Goal: Communication & Community: Answer question/provide support

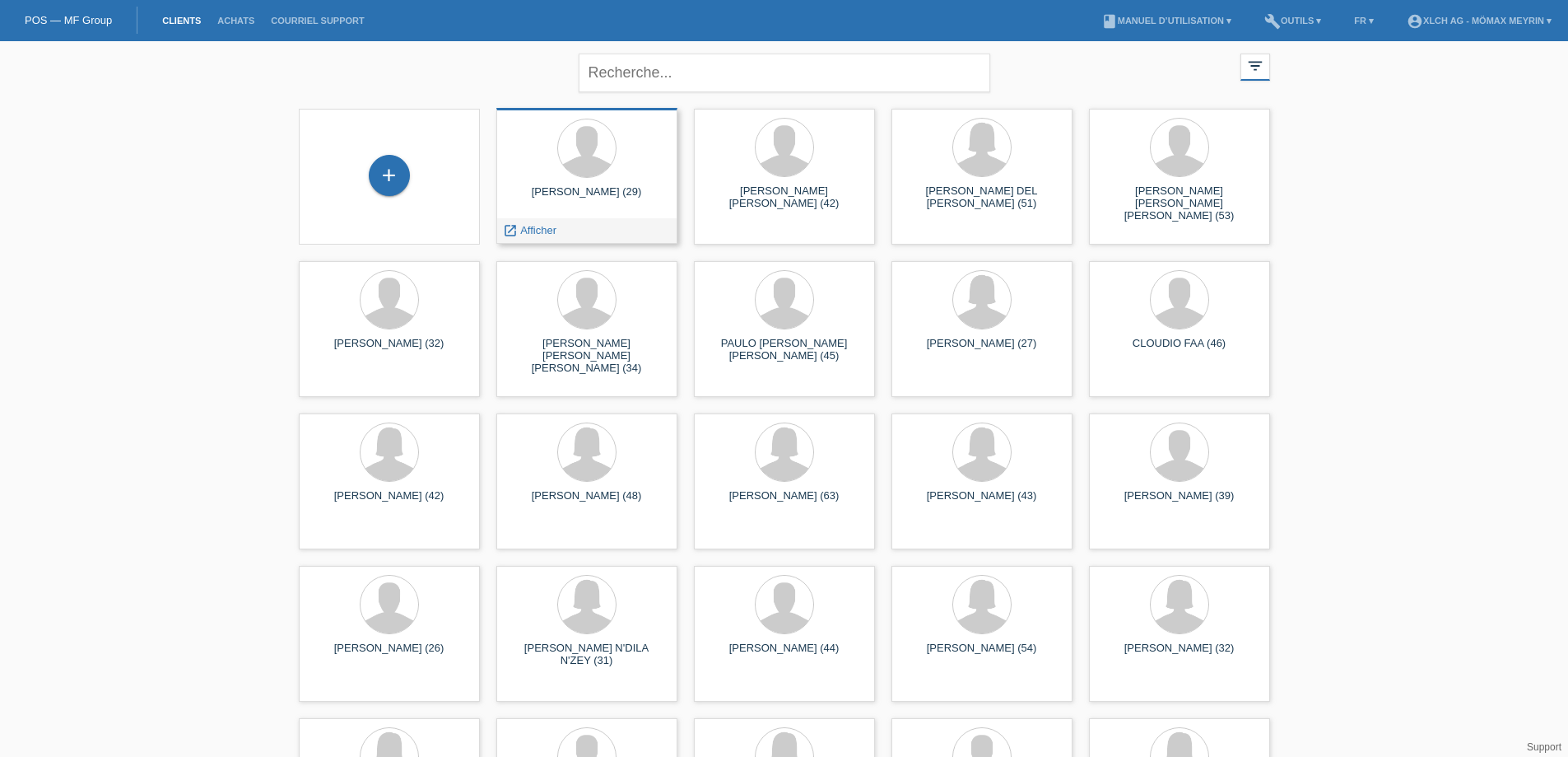
click at [610, 236] on div "launch Afficher" at bounding box center [587, 230] width 179 height 25
click at [512, 231] on icon "launch" at bounding box center [510, 230] width 15 height 15
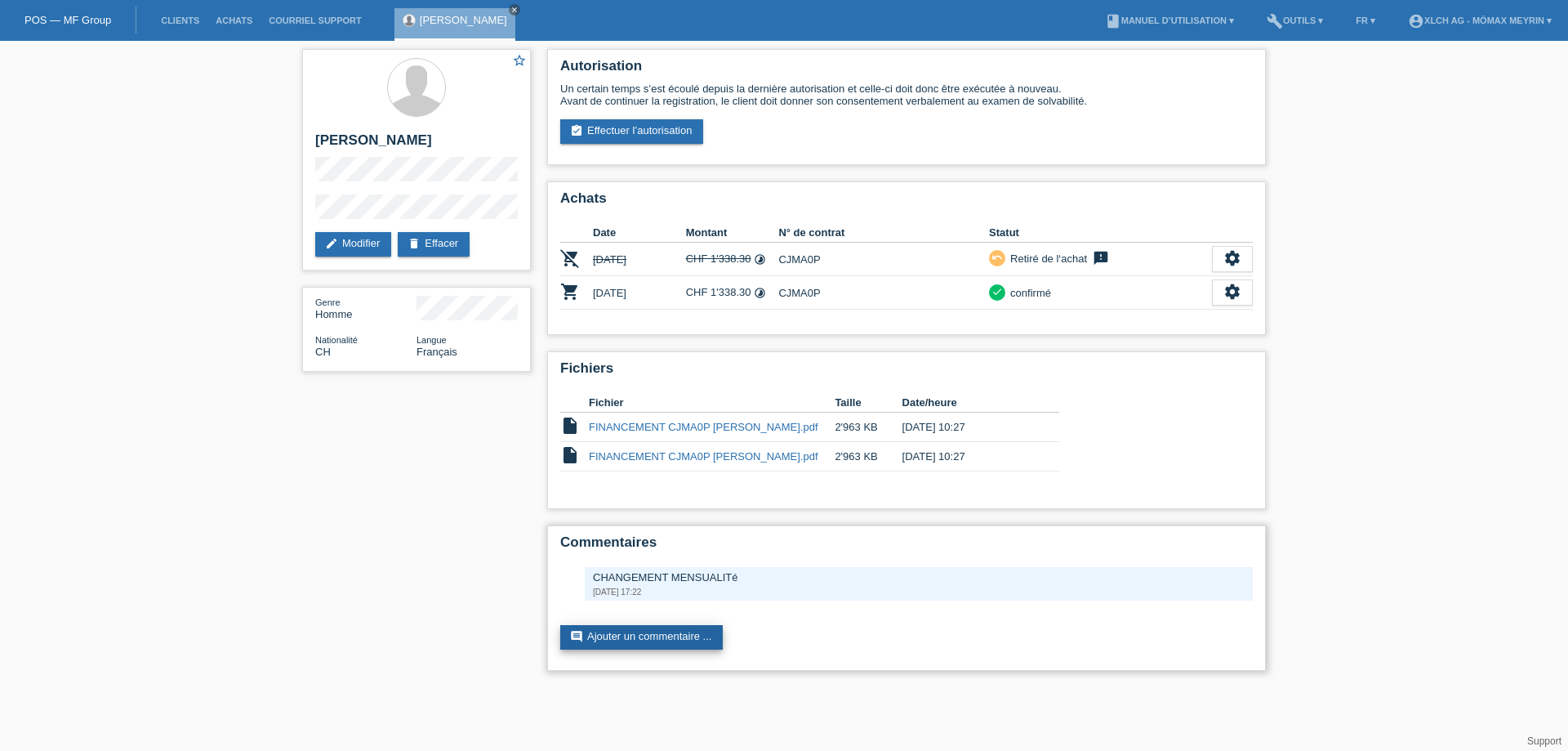
click at [624, 638] on link "comment Ajouter un commentaire ..." at bounding box center [641, 637] width 163 height 24
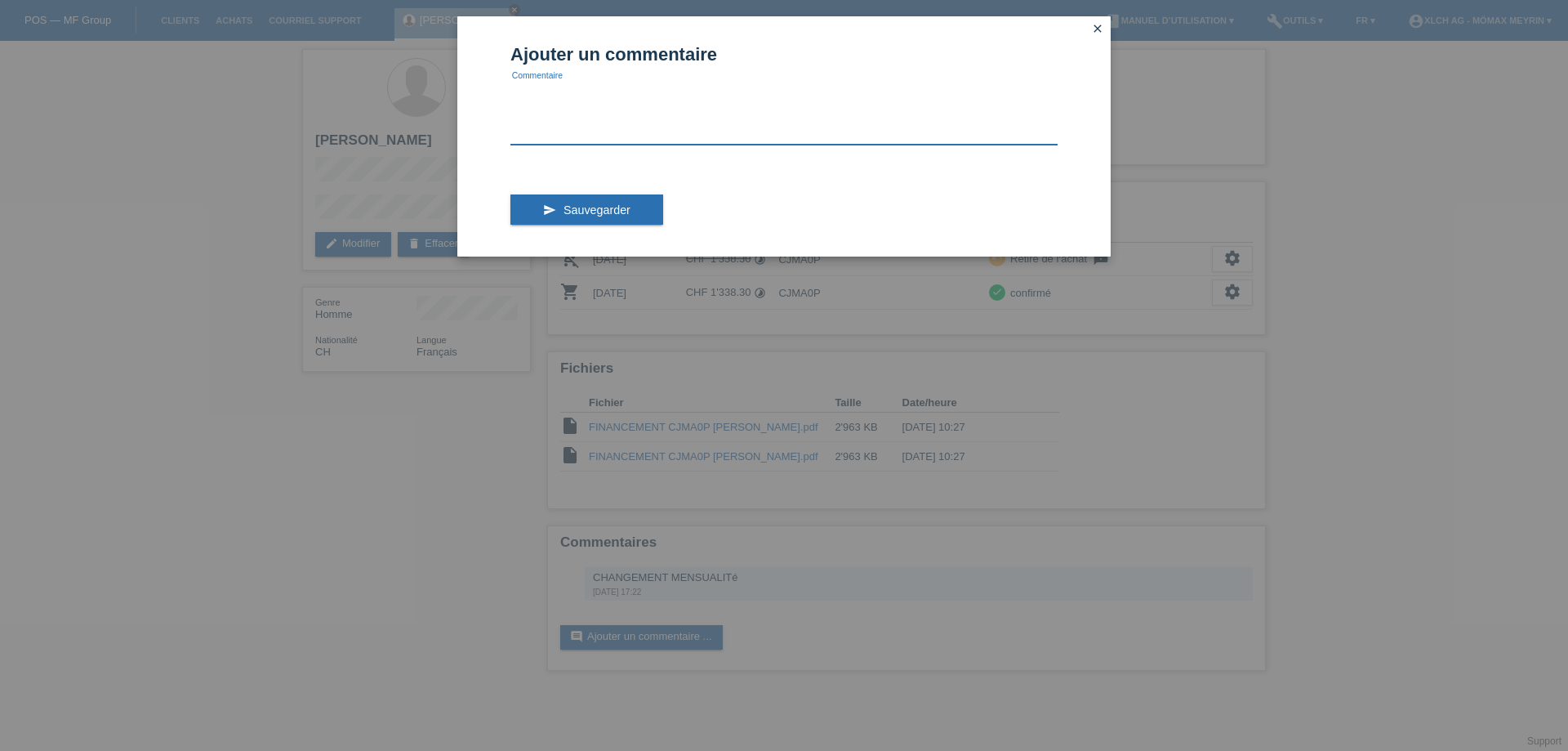
click at [608, 134] on textarea at bounding box center [784, 112] width 547 height 63
type textarea "b"
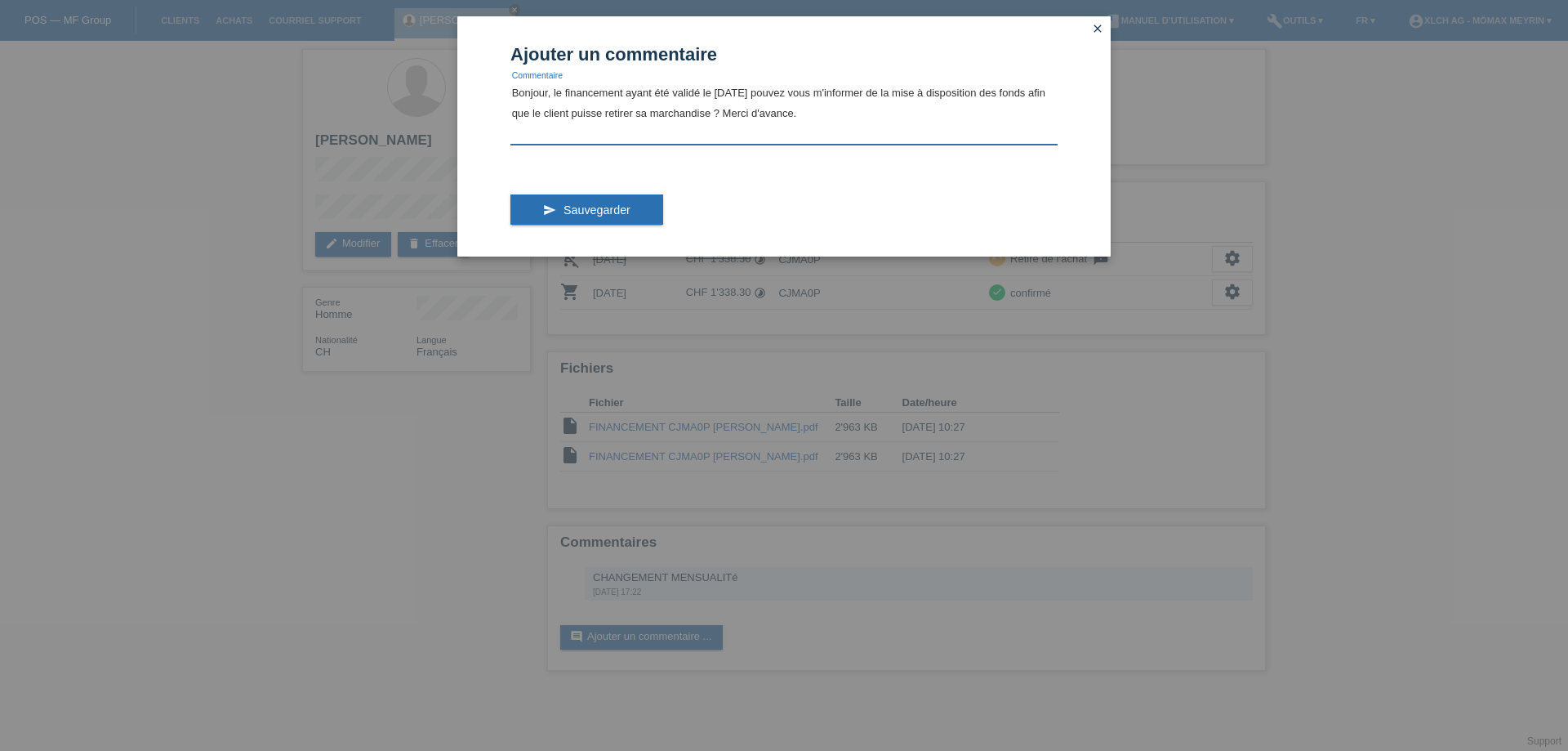
click at [885, 92] on textarea "Bonjour, le financement ayant été validé le 22.09.25 pouvez vous m'informer de …" at bounding box center [784, 112] width 547 height 63
click at [885, 120] on textarea "Bonjour, le financement ayant été validé le [DATE] pouvez vous m'informer de la…" at bounding box center [784, 112] width 547 height 63
type textarea "Bonjour, le financement ayant été validé le 22.09.25 pouvez vous m'informer de …"
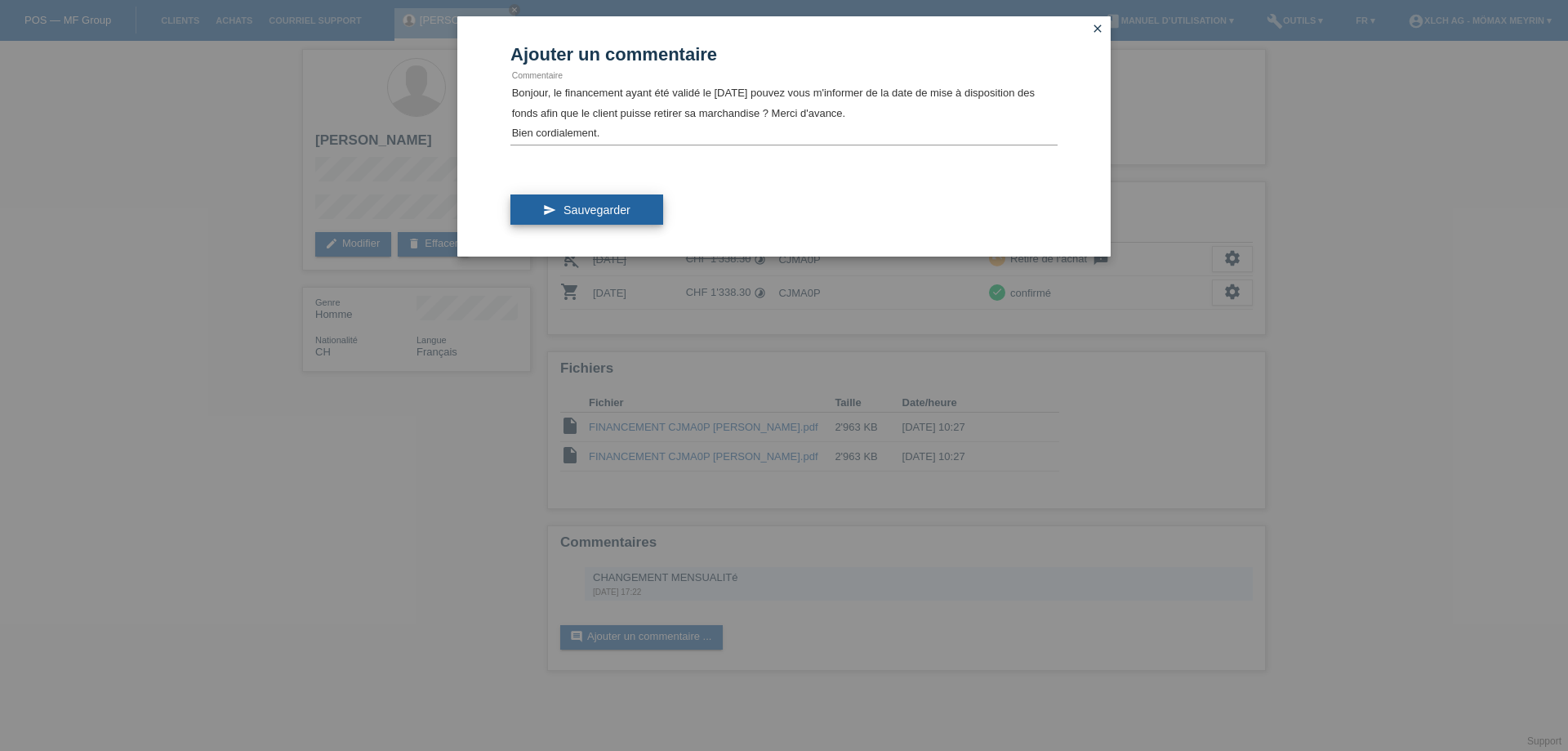
click at [617, 211] on span "Sauvegarder" at bounding box center [597, 210] width 67 height 13
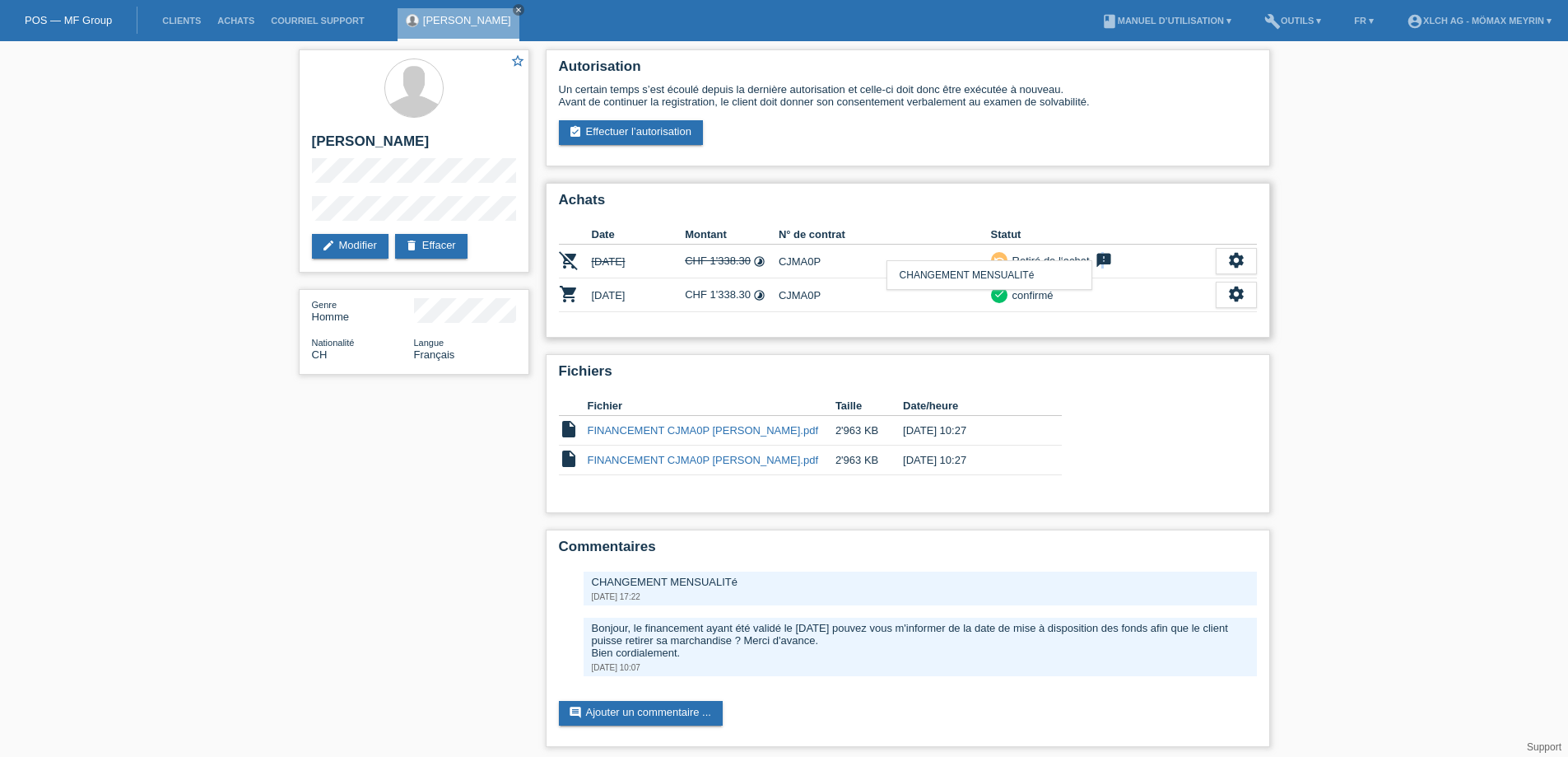
click at [1103, 258] on icon "feedback" at bounding box center [1103, 260] width 20 height 16
